Goal: Download file/media

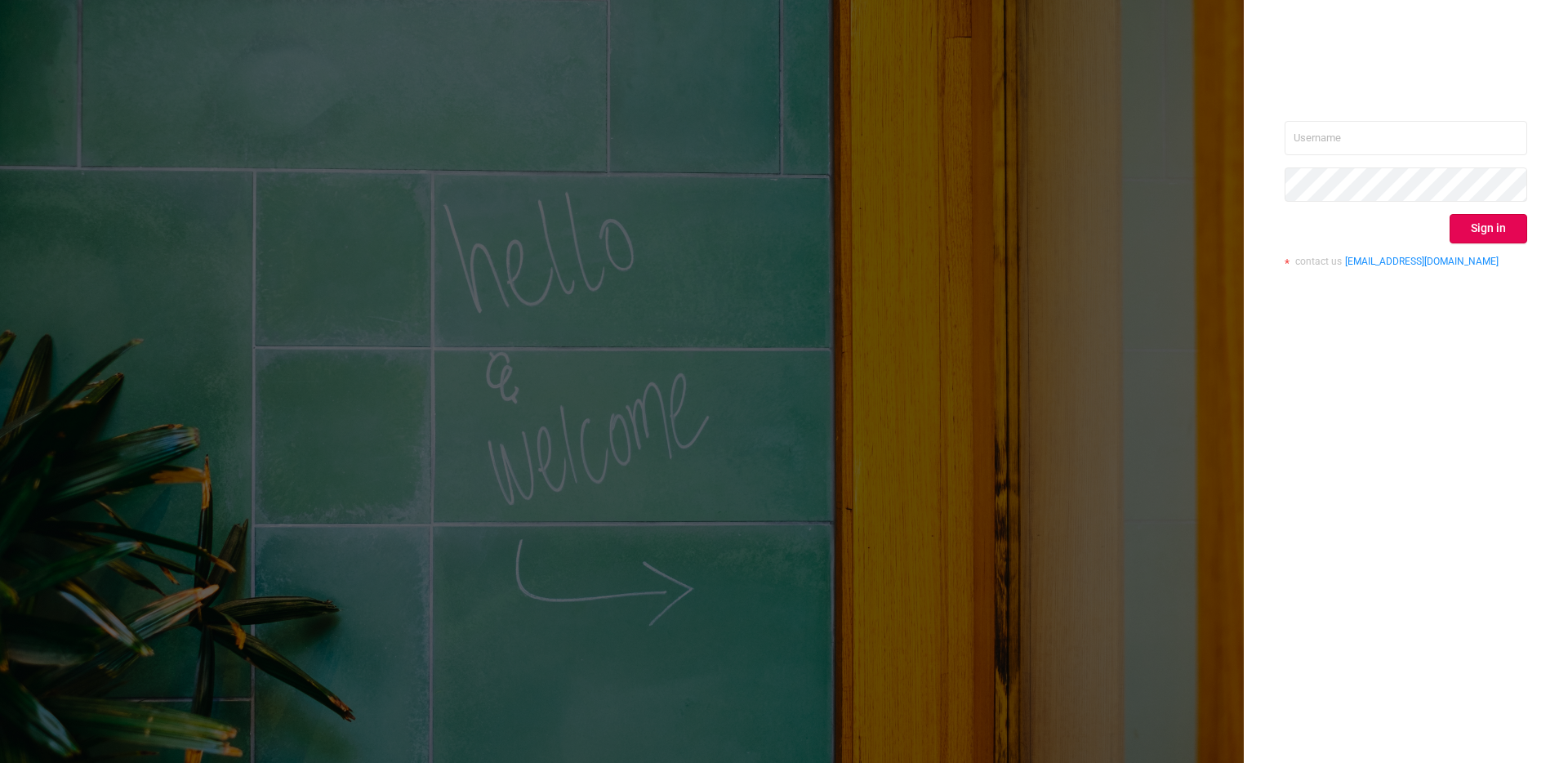
click at [1479, 118] on div "Sign in contact us [EMAIL_ADDRESS][DOMAIN_NAME]" at bounding box center [1405, 382] width 324 height 763
click at [1479, 137] on input "text" at bounding box center [1405, 138] width 242 height 35
type input "ashley@protected.media"
click at [1482, 221] on button "Sign in" at bounding box center [1488, 229] width 77 height 29
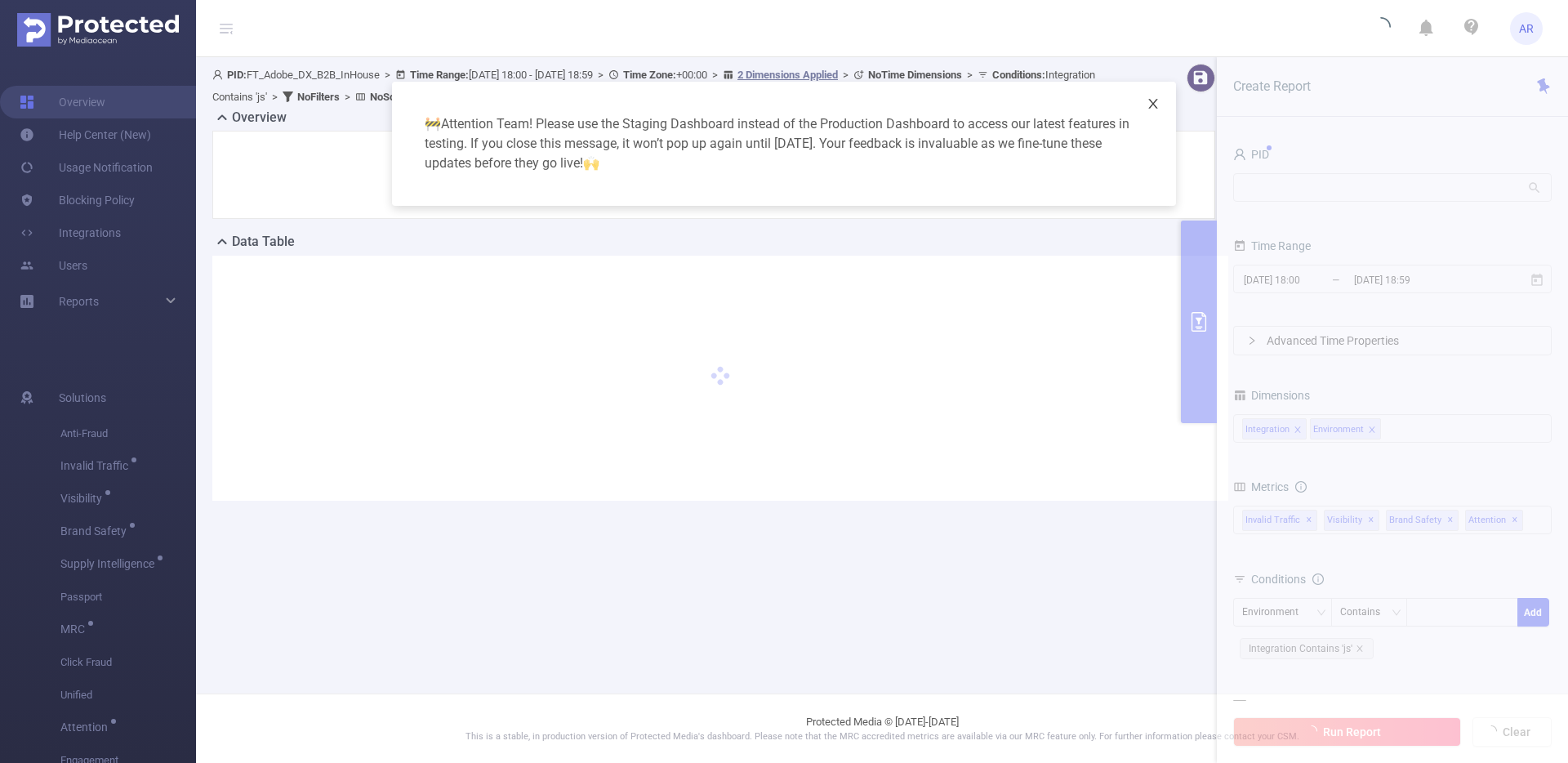
click at [1151, 110] on span "Close" at bounding box center [1153, 104] width 45 height 45
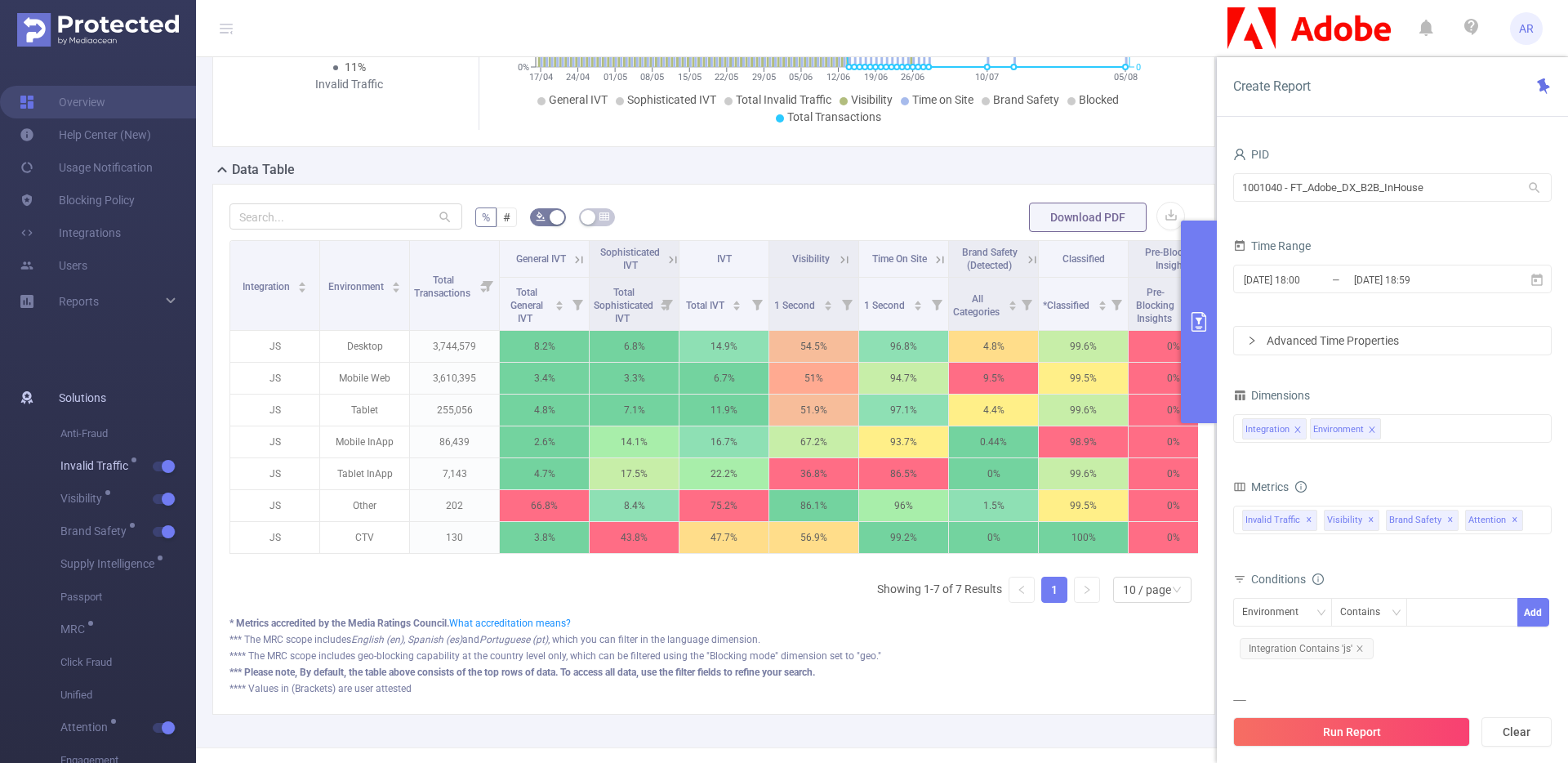
scroll to position [301, 0]
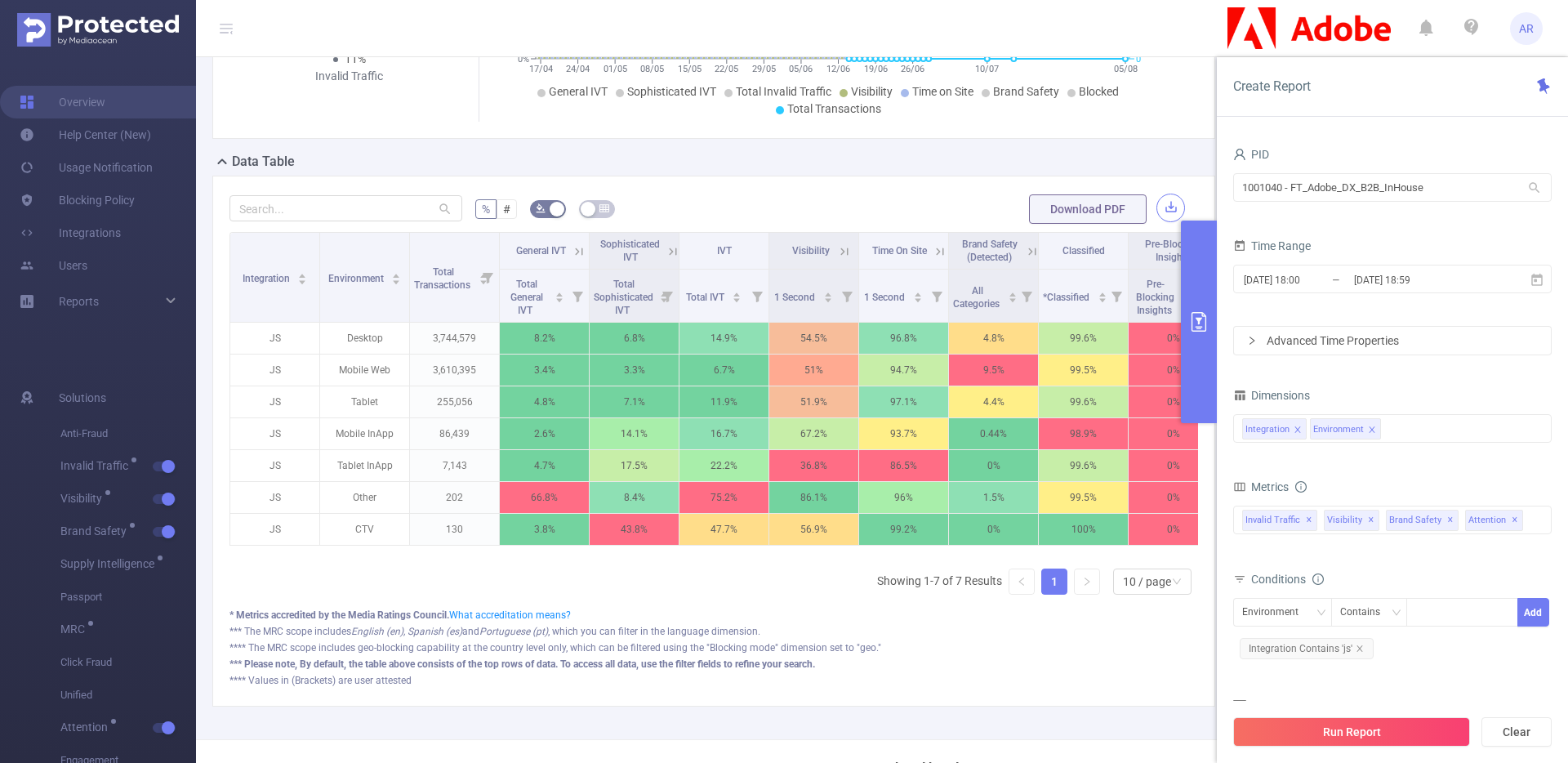
click at [1164, 205] on button "button" at bounding box center [1170, 207] width 28 height 28
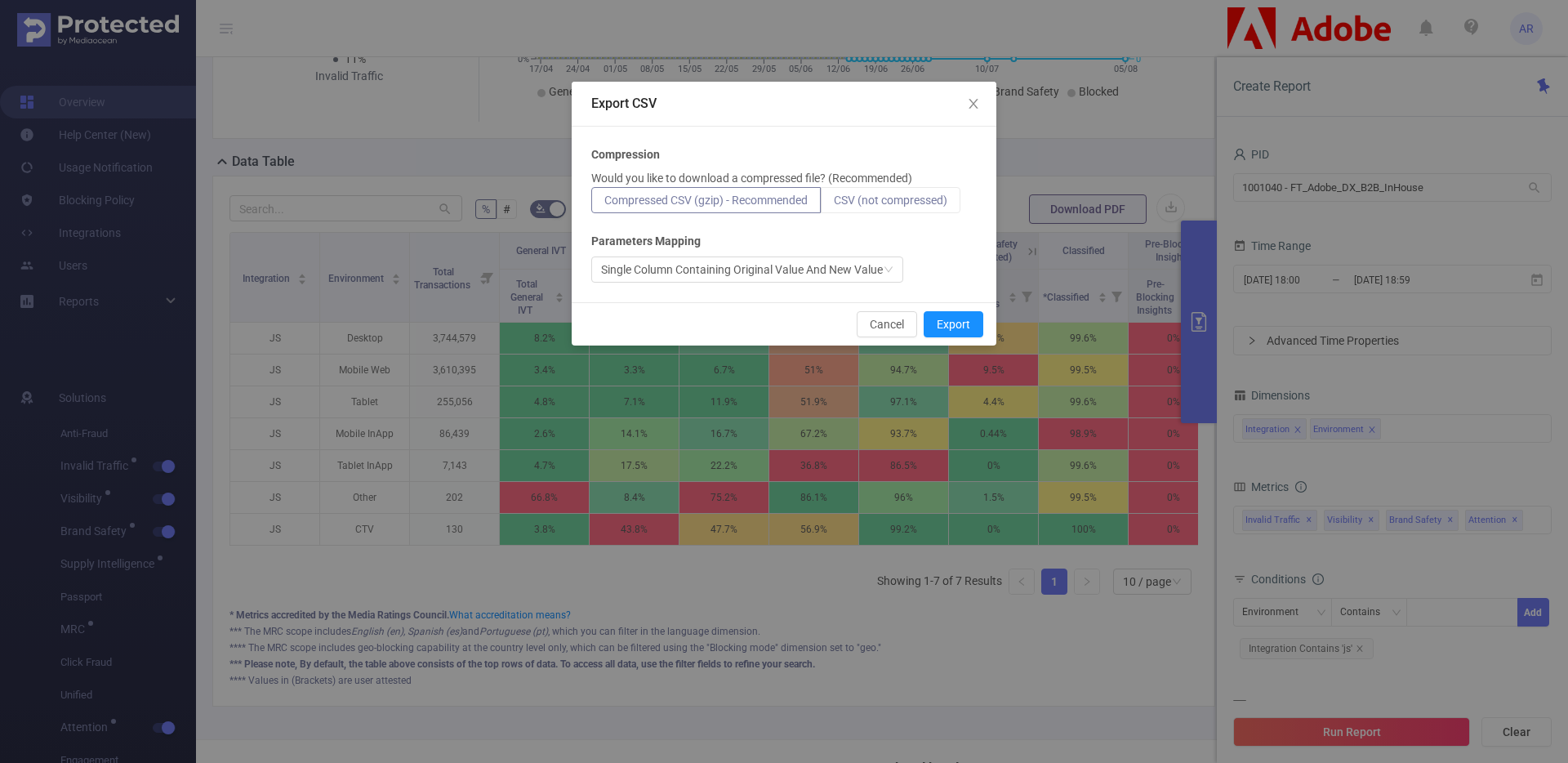
click at [846, 203] on span "CSV (not compressed)" at bounding box center [890, 200] width 113 height 13
click at [833, 204] on input "CSV (not compressed)" at bounding box center [833, 204] width 0 height 0
click at [947, 317] on button "Export" at bounding box center [953, 324] width 60 height 26
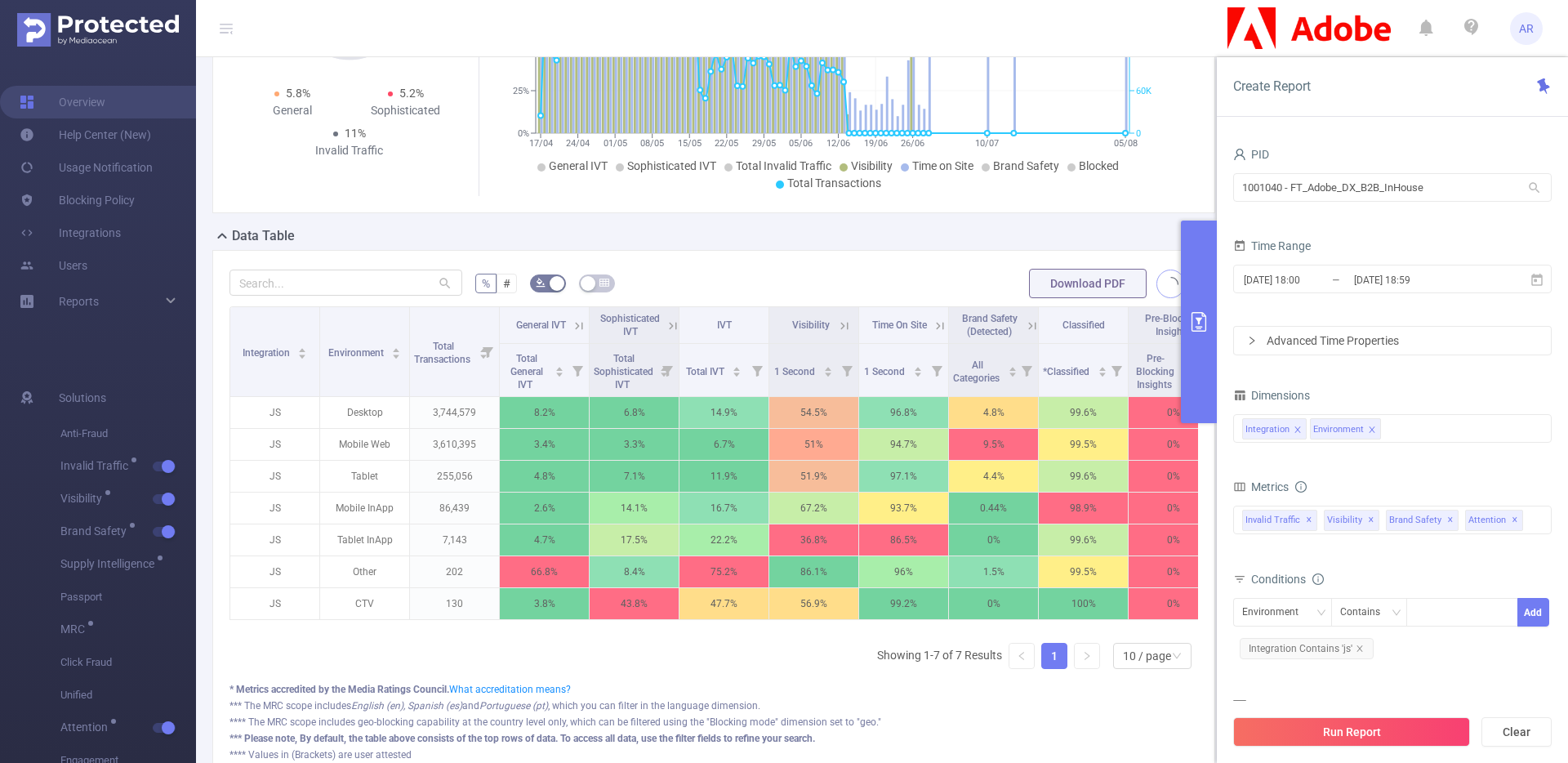
scroll to position [129, 0]
